Goal: Task Accomplishment & Management: Complete application form

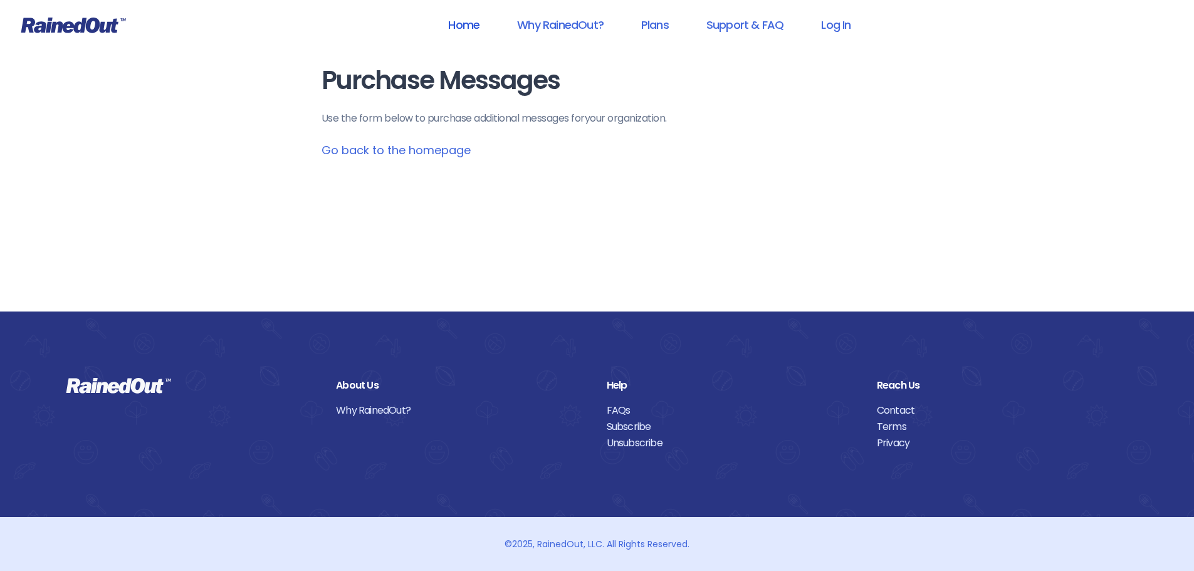
click at [458, 25] on link "Home" at bounding box center [464, 25] width 64 height 28
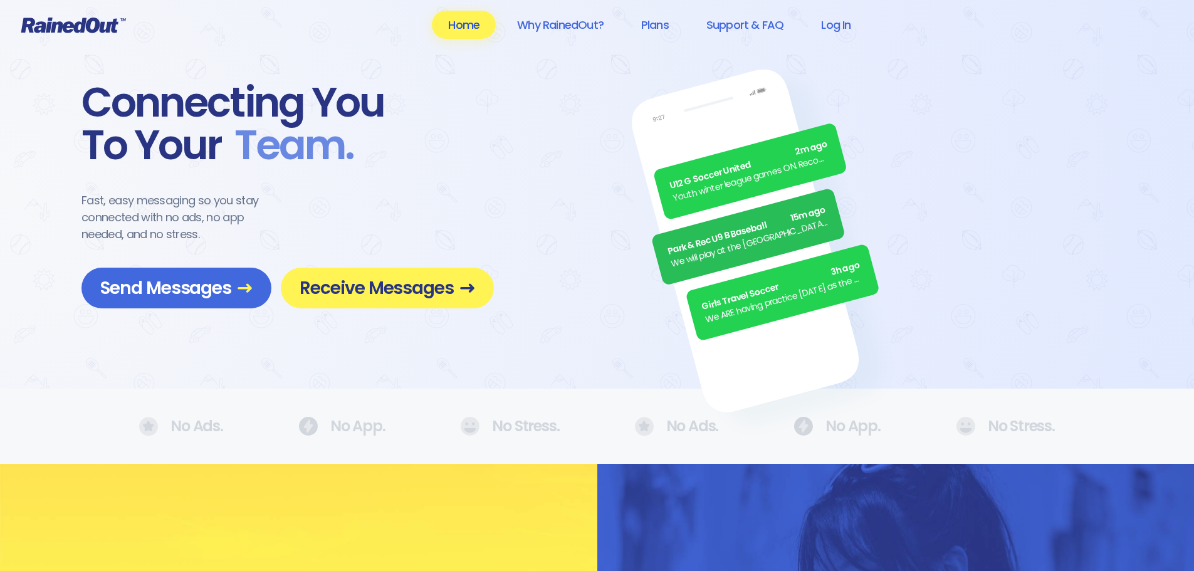
click at [460, 27] on link "Home" at bounding box center [464, 25] width 64 height 28
click at [454, 58] on div "U12 G Soccer United 2m ago Youth winter league games ON. Recommend running shoe…" at bounding box center [597, 194] width 1194 height 389
click at [834, 24] on link "Log In" at bounding box center [836, 25] width 62 height 28
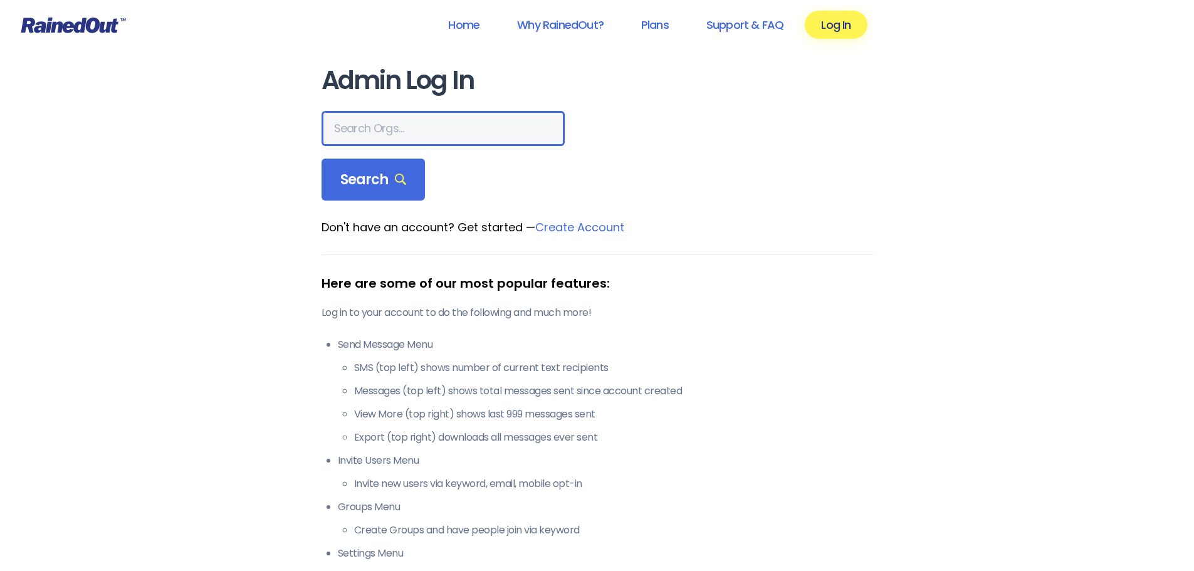
click at [426, 125] on input "text" at bounding box center [443, 128] width 243 height 35
type input "the heights g"
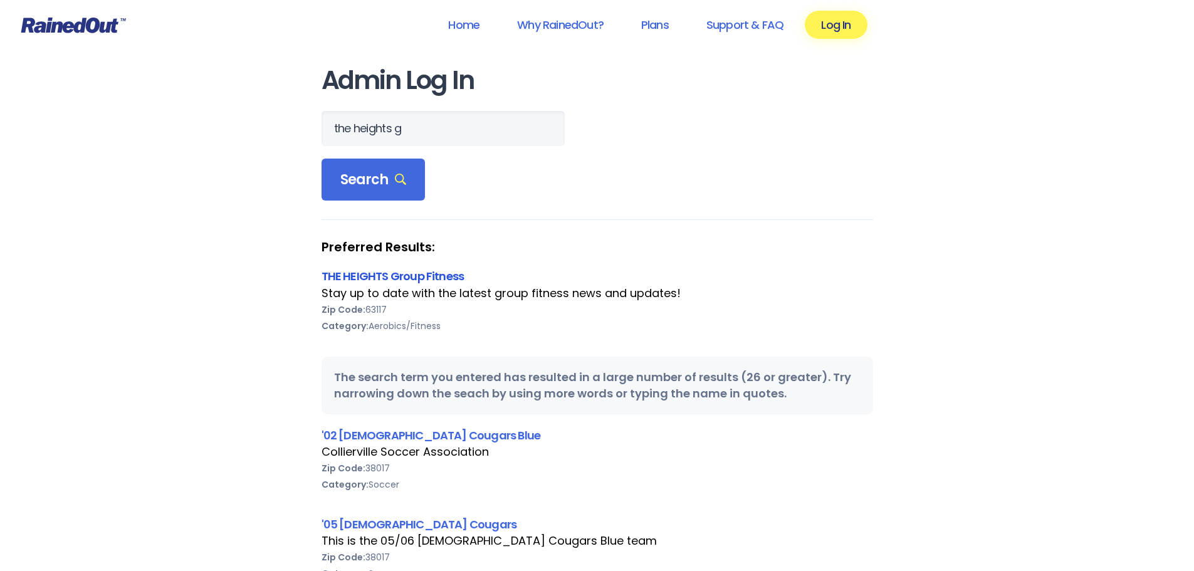
click at [386, 277] on link "THE HEIGHTS Group Fitness" at bounding box center [393, 276] width 143 height 16
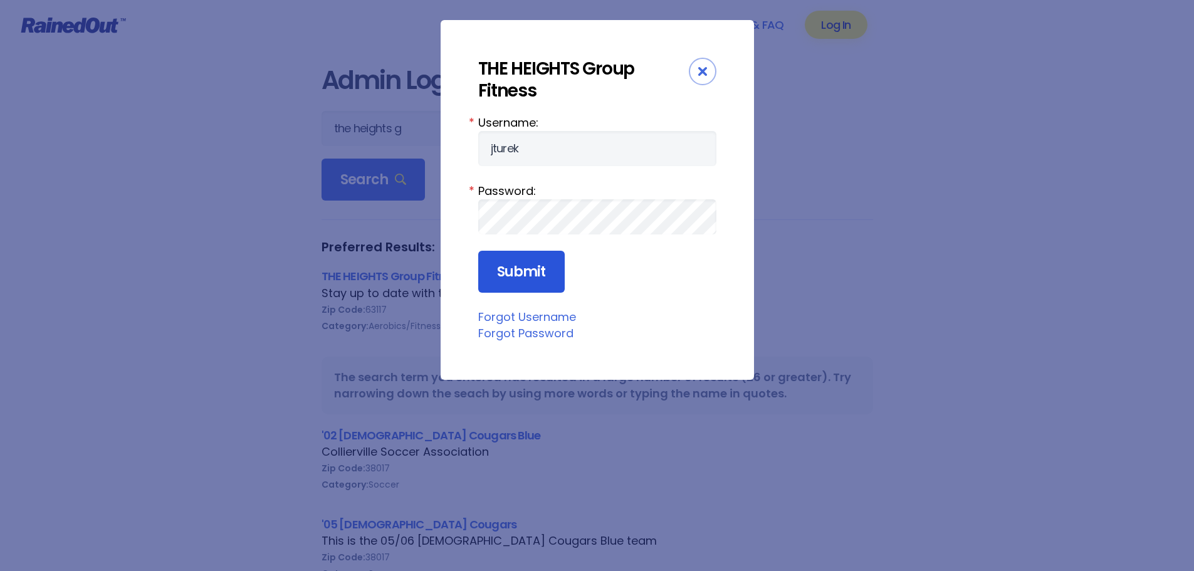
click at [514, 287] on input "Submit" at bounding box center [521, 272] width 87 height 43
